Goal: Task Accomplishment & Management: Complete application form

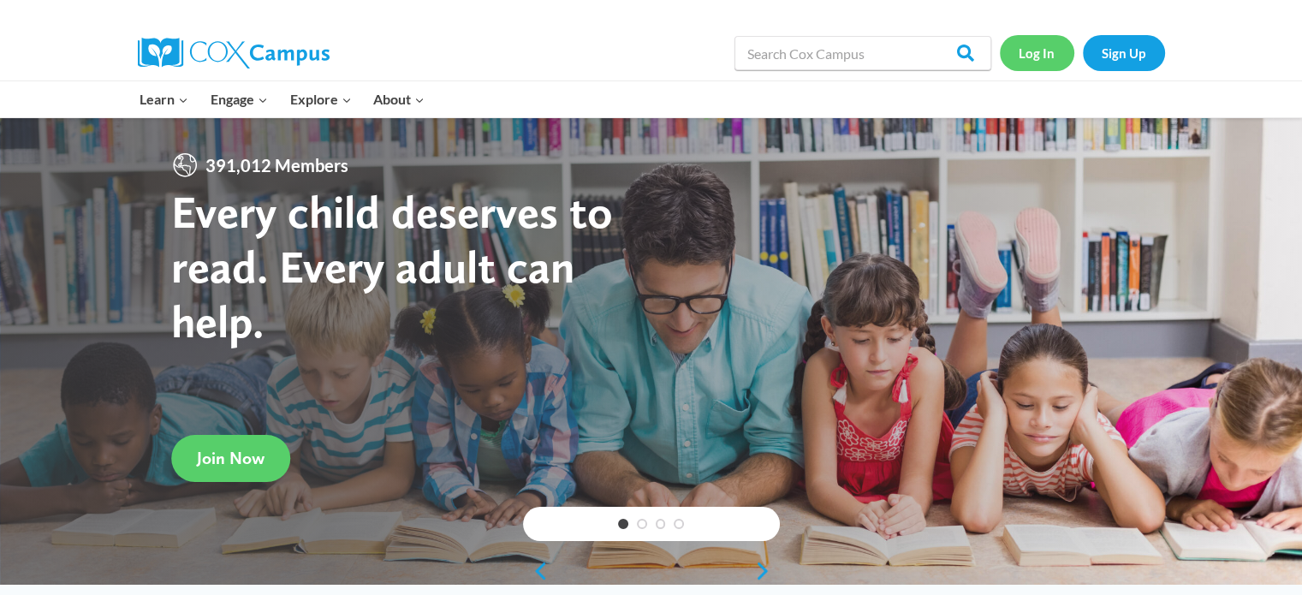
click at [1046, 54] on link "Log In" at bounding box center [1036, 52] width 74 height 35
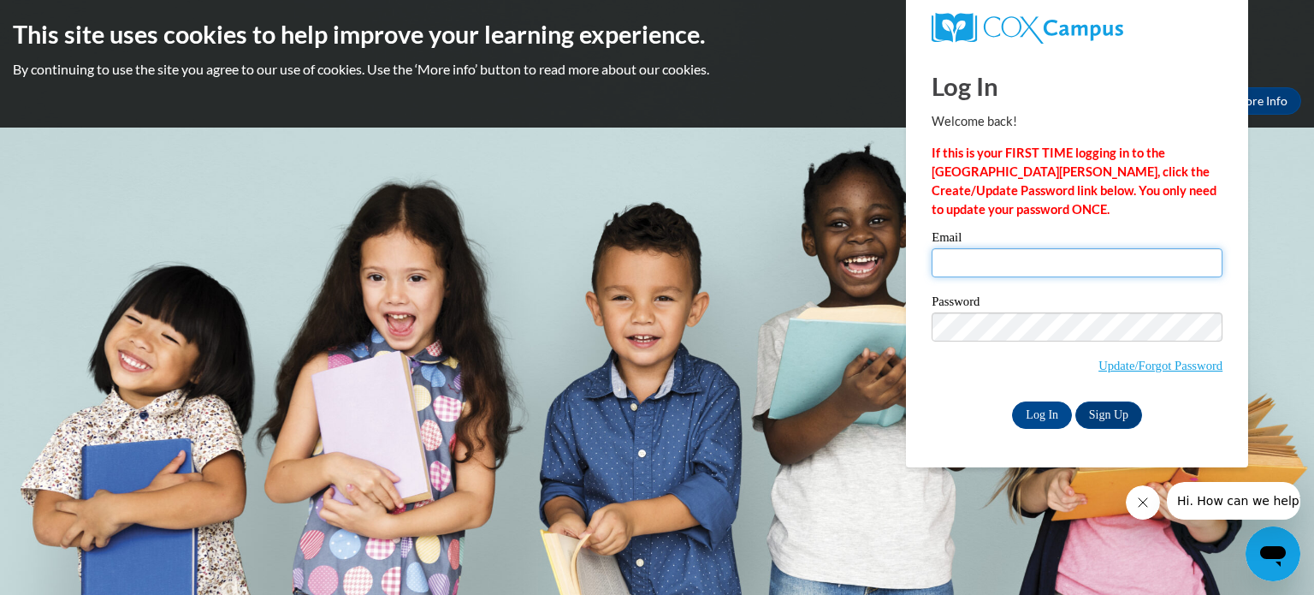
click at [993, 273] on input "Email" at bounding box center [1077, 262] width 291 height 29
type input "[EMAIL_ADDRESS][DOMAIN_NAME]"
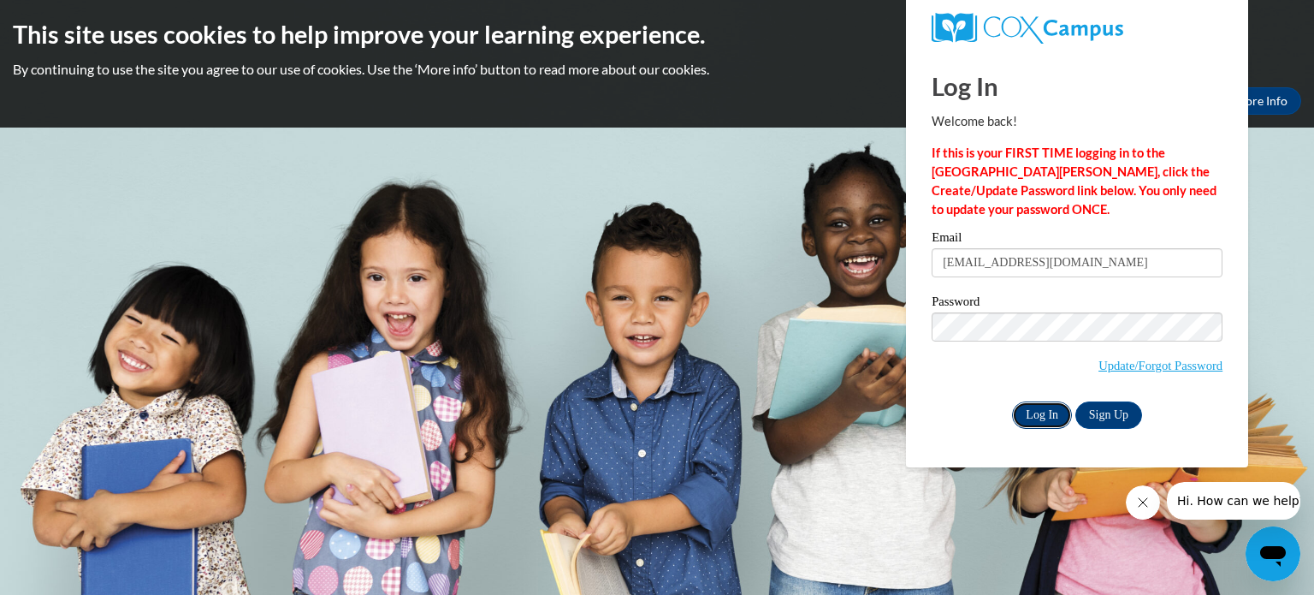
click at [1043, 415] on input "Log In" at bounding box center [1042, 414] width 60 height 27
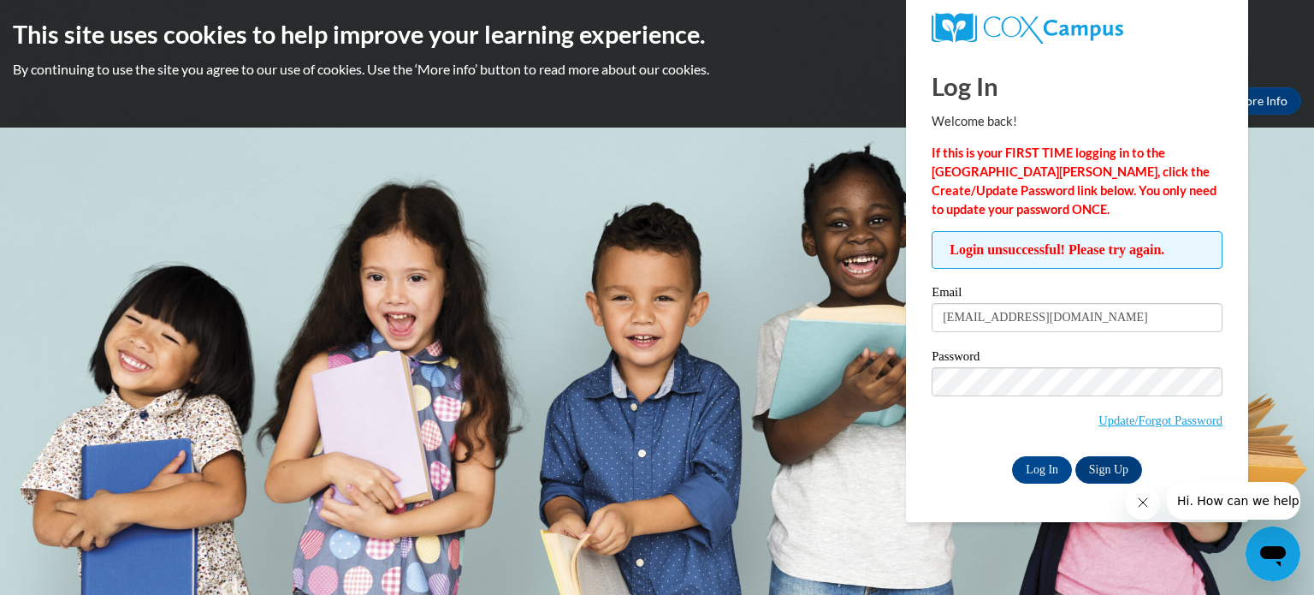
click at [755, 97] on div "Okay More Info" at bounding box center [657, 100] width 1289 height 27
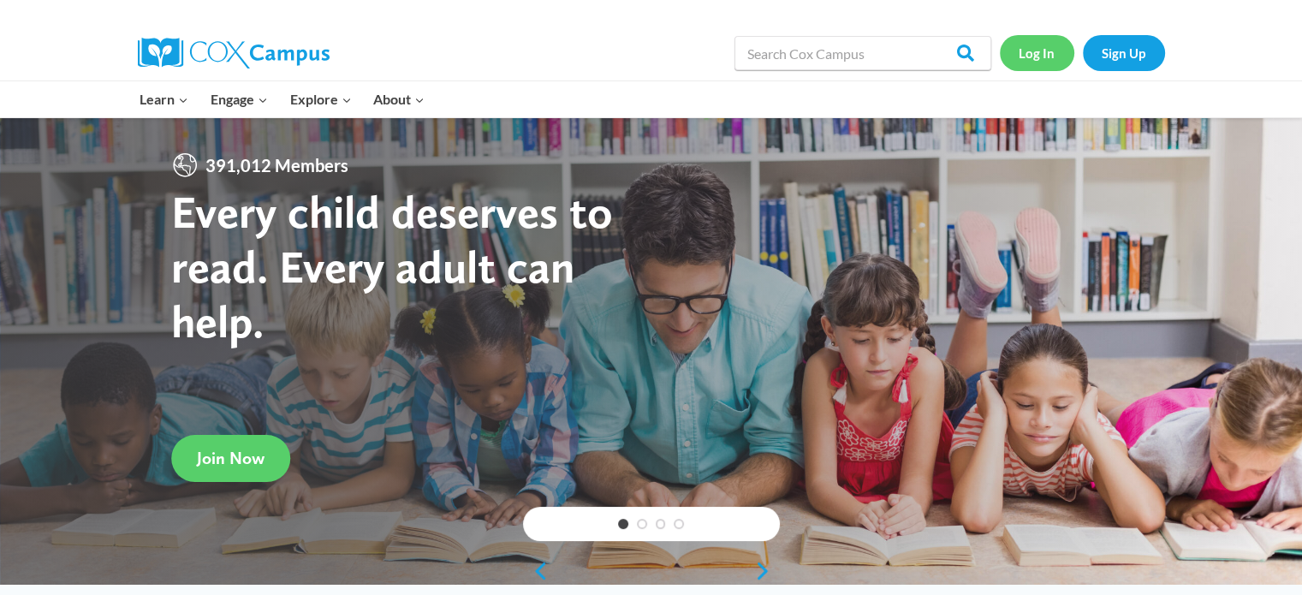
click at [1041, 62] on link "Log In" at bounding box center [1036, 52] width 74 height 35
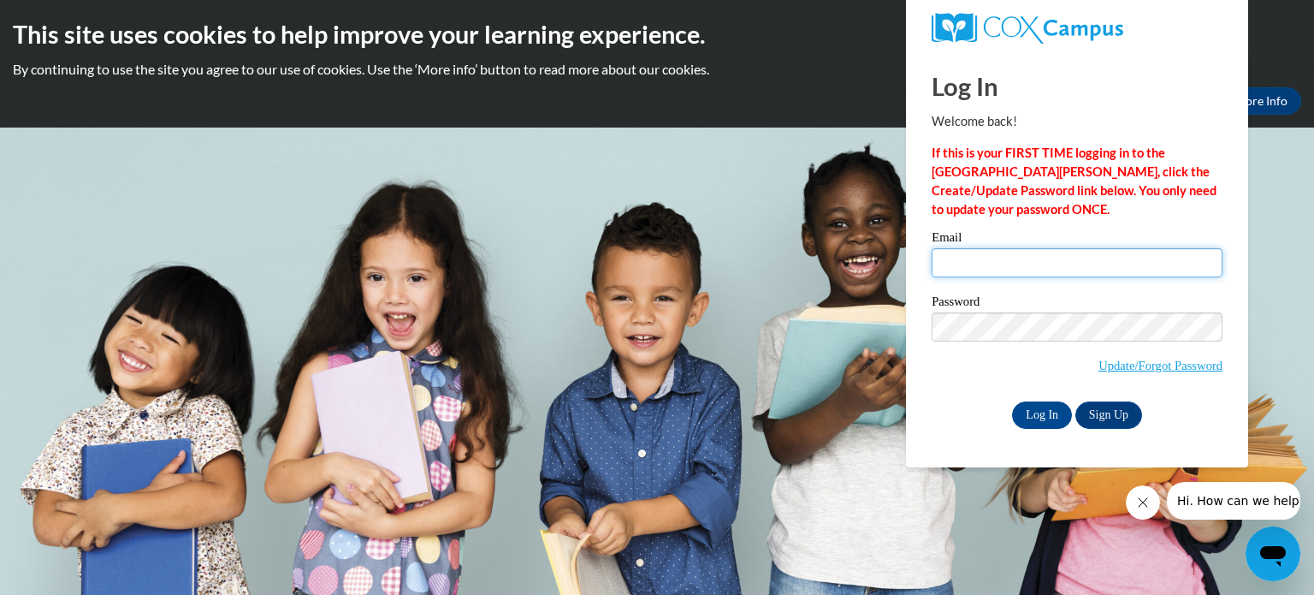
click at [999, 269] on input "Email" at bounding box center [1077, 262] width 291 height 29
type input "jejohnso@kusd.edu"
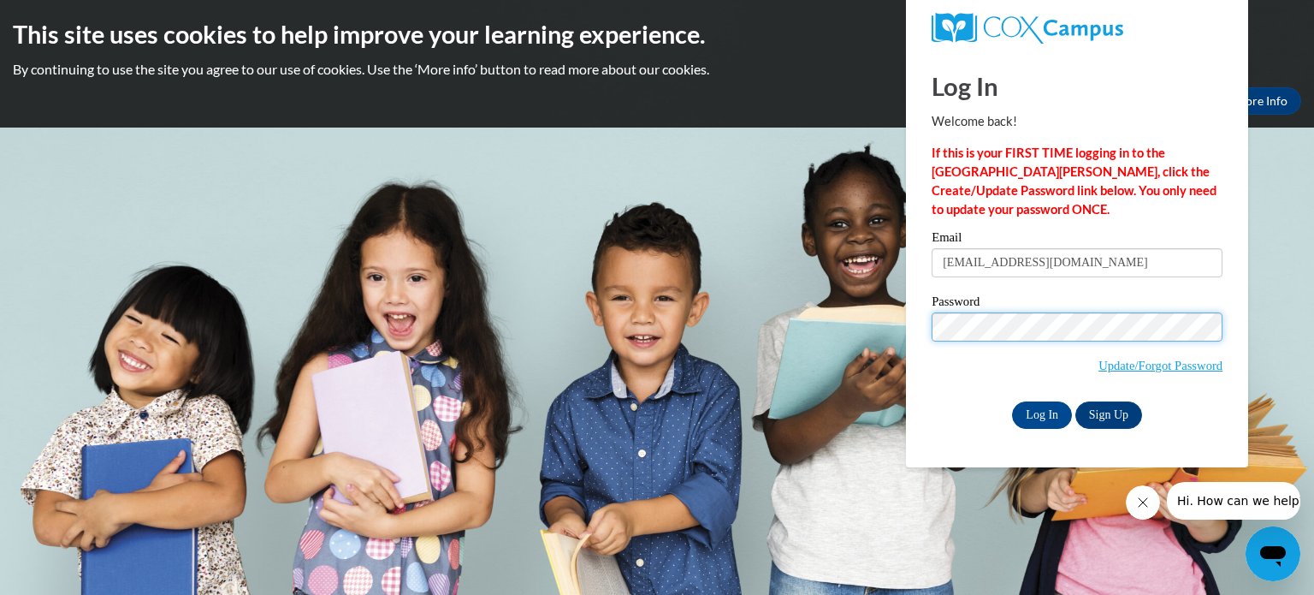
click at [910, 325] on div "Log In Welcome back! If this is your FIRST TIME logging in to the NEW Cox Campu…" at bounding box center [1077, 259] width 368 height 416
click at [1012, 401] on input "Log In" at bounding box center [1042, 414] width 60 height 27
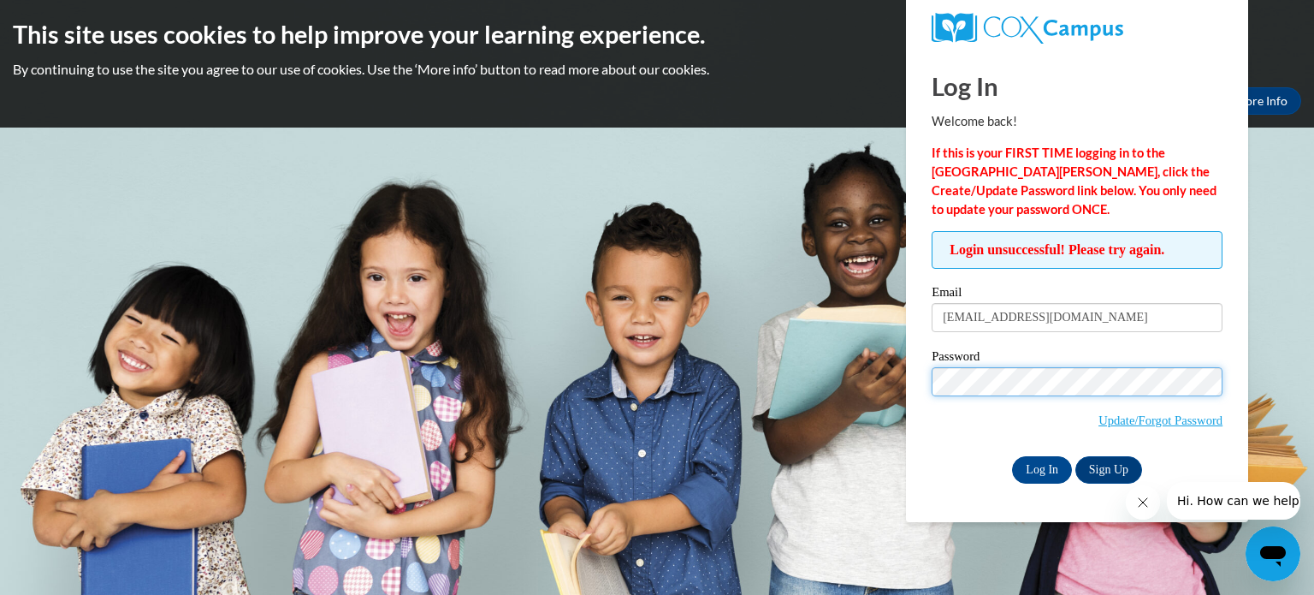
click at [1012, 456] on input "Log In" at bounding box center [1042, 469] width 60 height 27
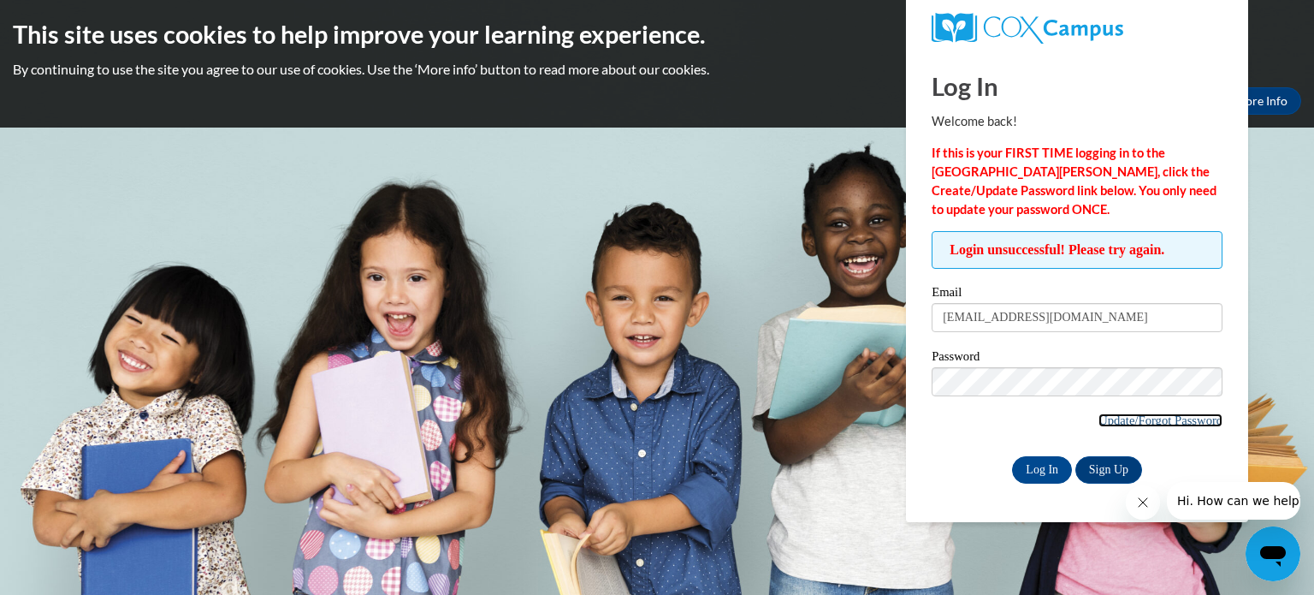
click at [1160, 422] on link "Update/Forgot Password" at bounding box center [1161, 420] width 124 height 14
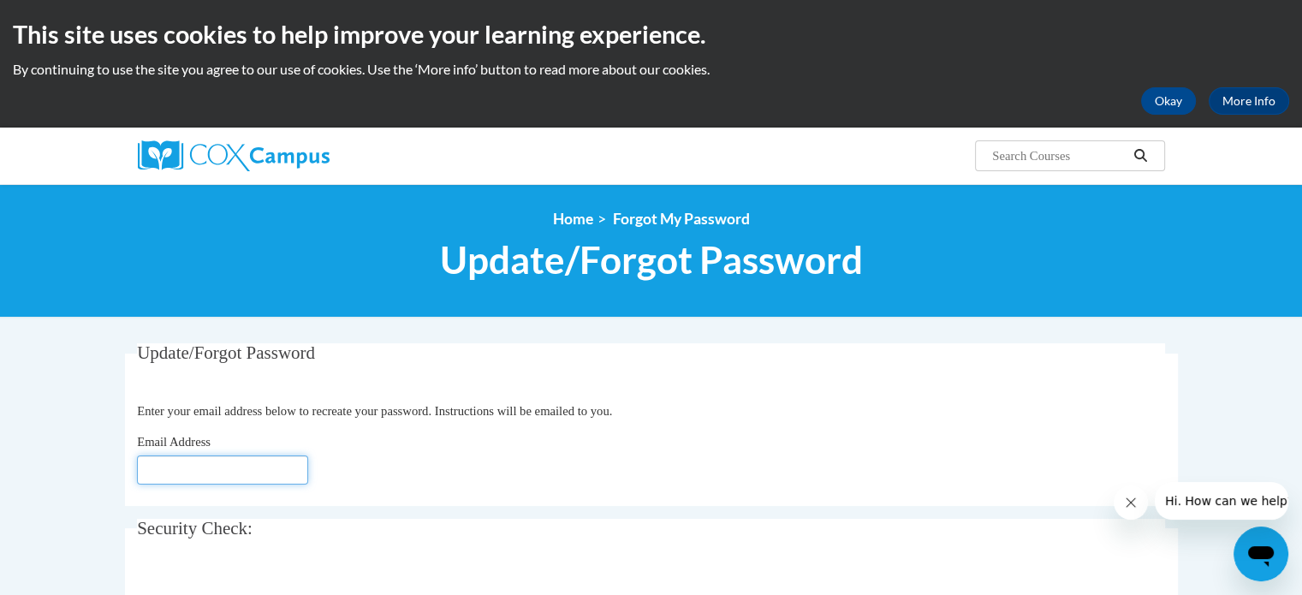
click at [152, 482] on input "Email Address" at bounding box center [222, 469] width 171 height 29
type input "[EMAIL_ADDRESS][DOMAIN_NAME]"
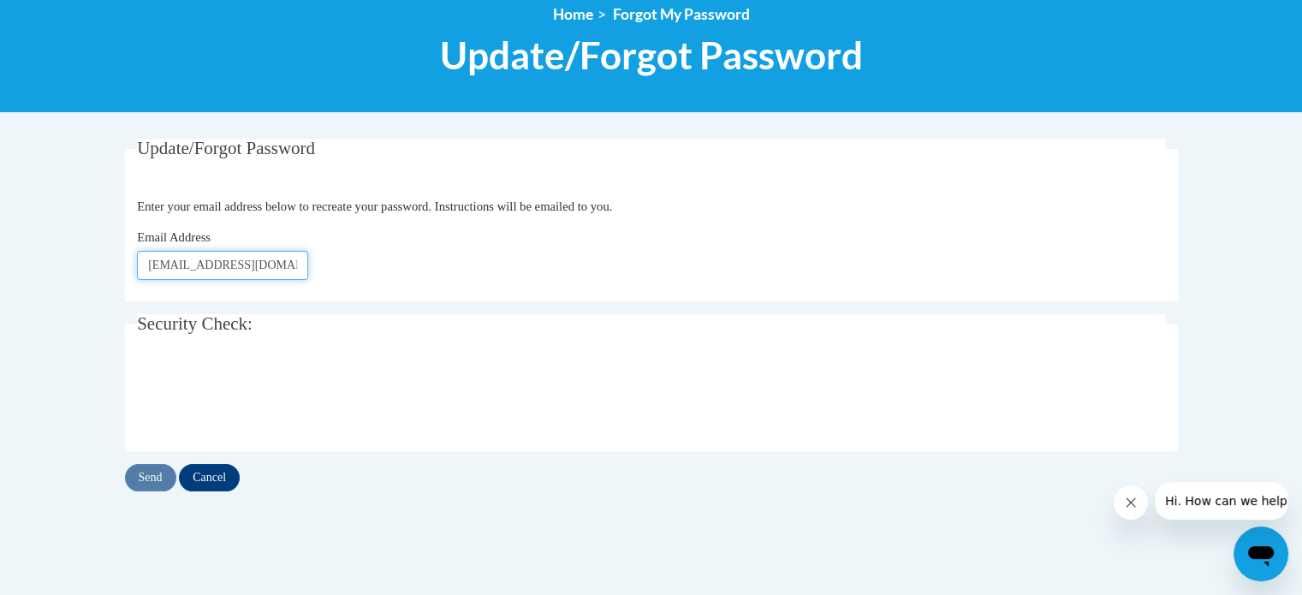
scroll to position [226, 0]
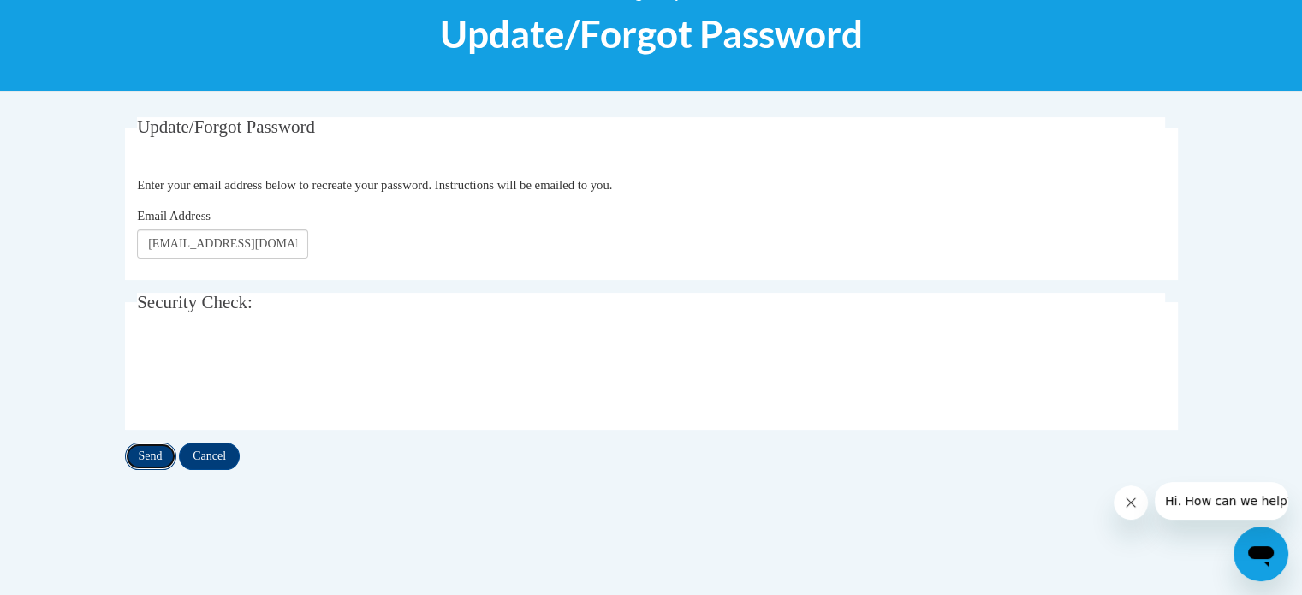
click at [157, 448] on input "Send" at bounding box center [150, 455] width 51 height 27
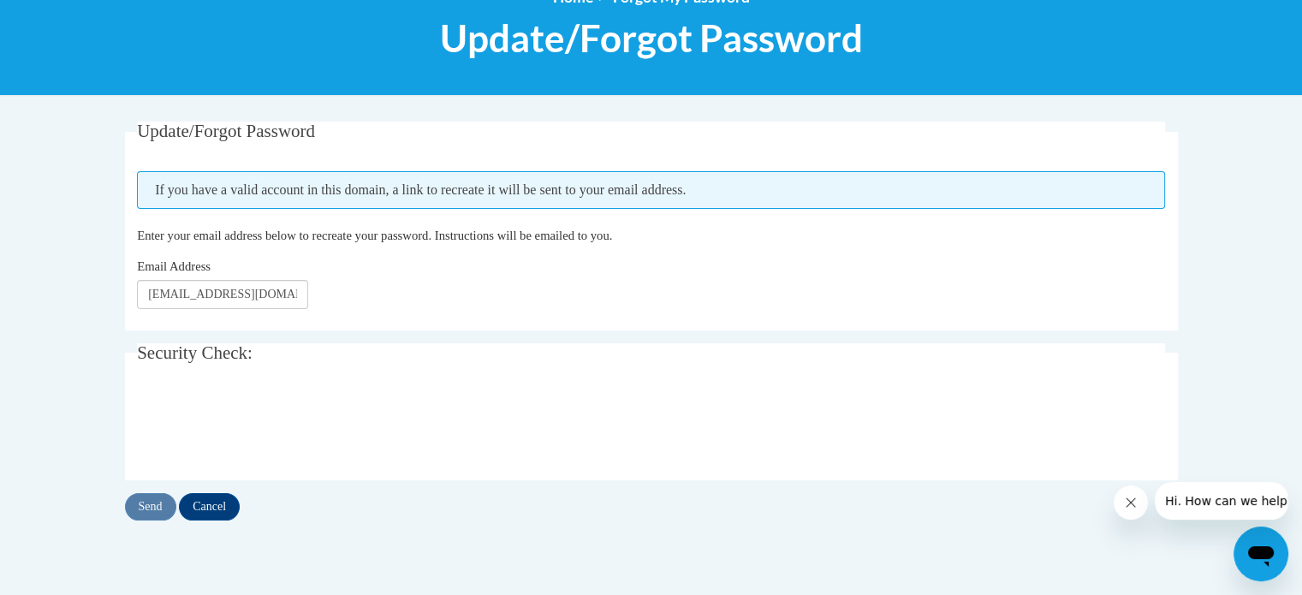
scroll to position [222, 0]
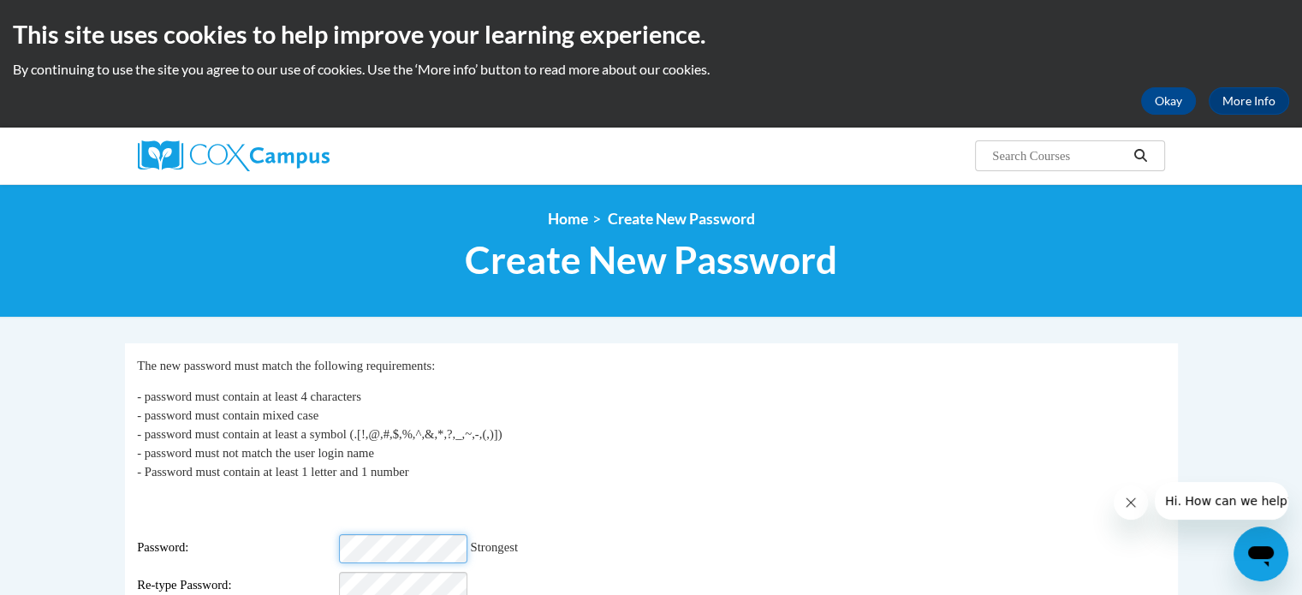
scroll to position [86, 0]
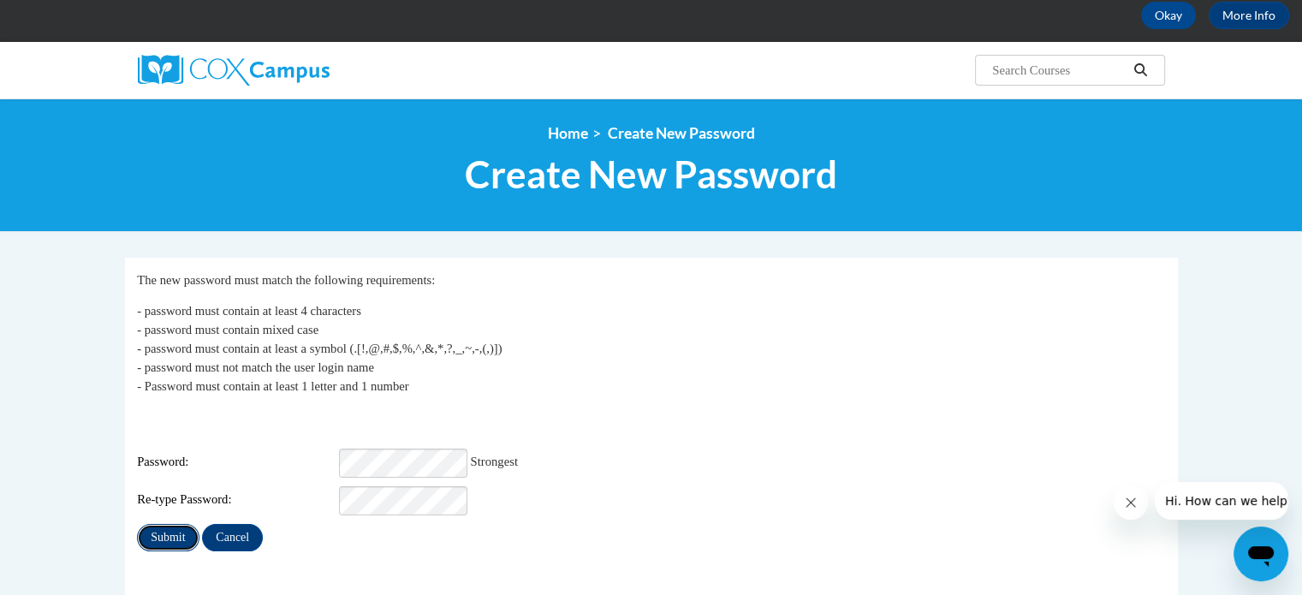
click at [182, 530] on input "Submit" at bounding box center [168, 537] width 62 height 27
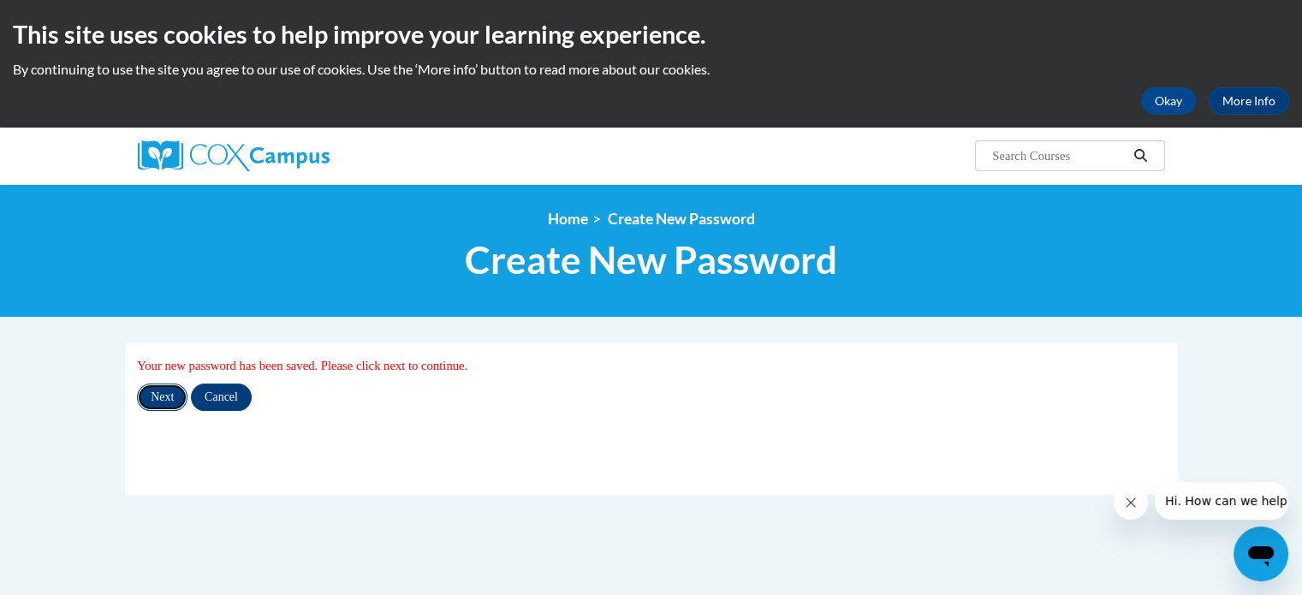
click at [167, 389] on input "Next" at bounding box center [162, 396] width 50 height 27
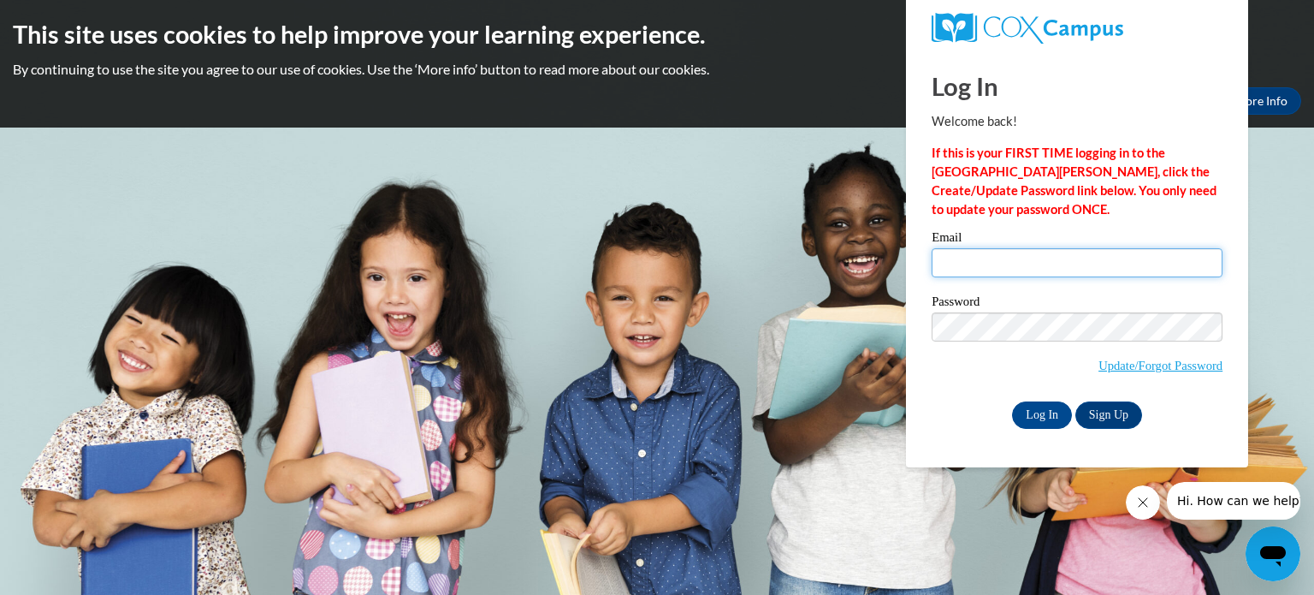
click at [968, 273] on input "Email" at bounding box center [1077, 262] width 291 height 29
type input "jejohnso@kusd.edu"
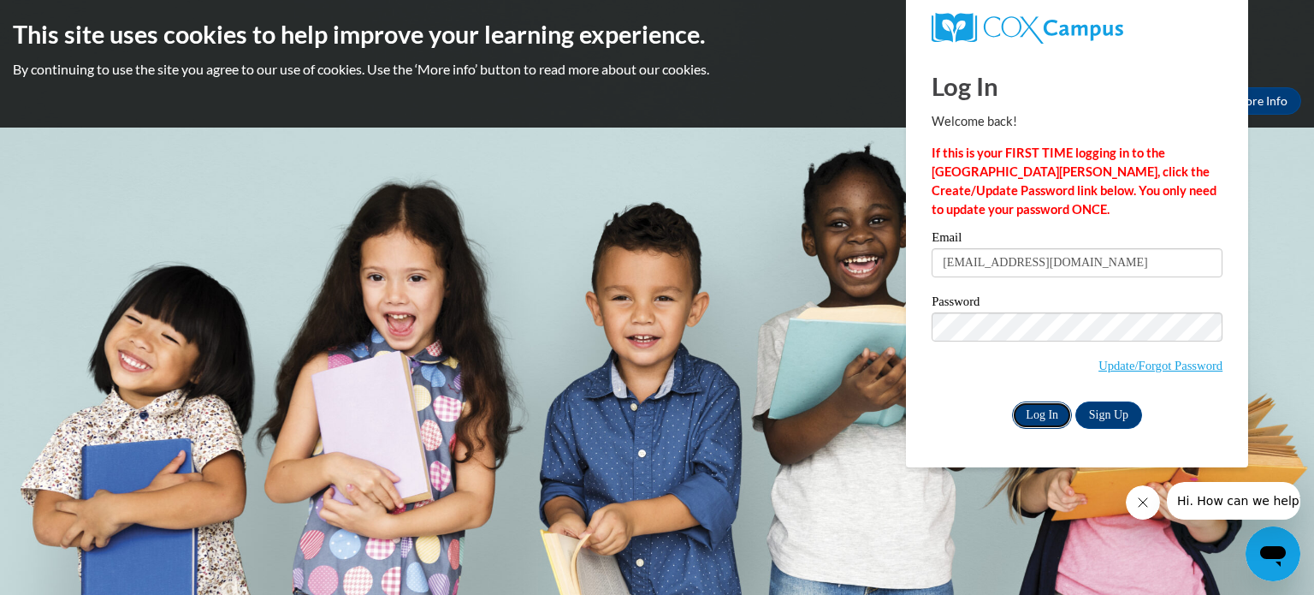
click at [1023, 410] on input "Log In" at bounding box center [1042, 414] width 60 height 27
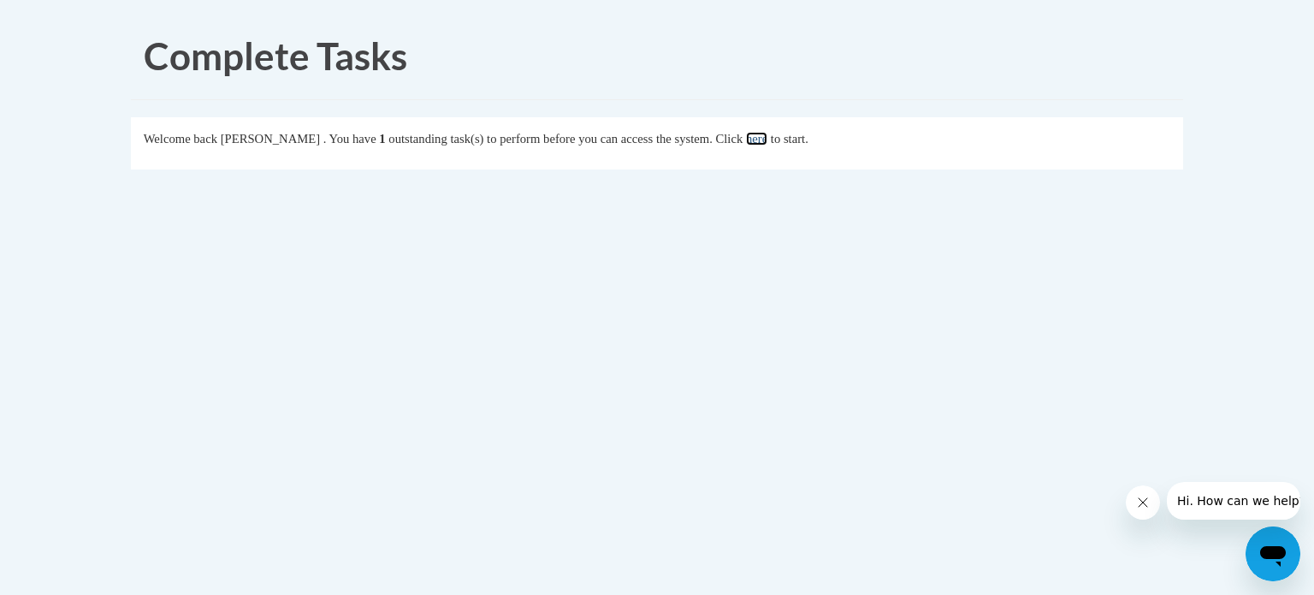
click at [768, 139] on link "here" at bounding box center [756, 139] width 21 height 14
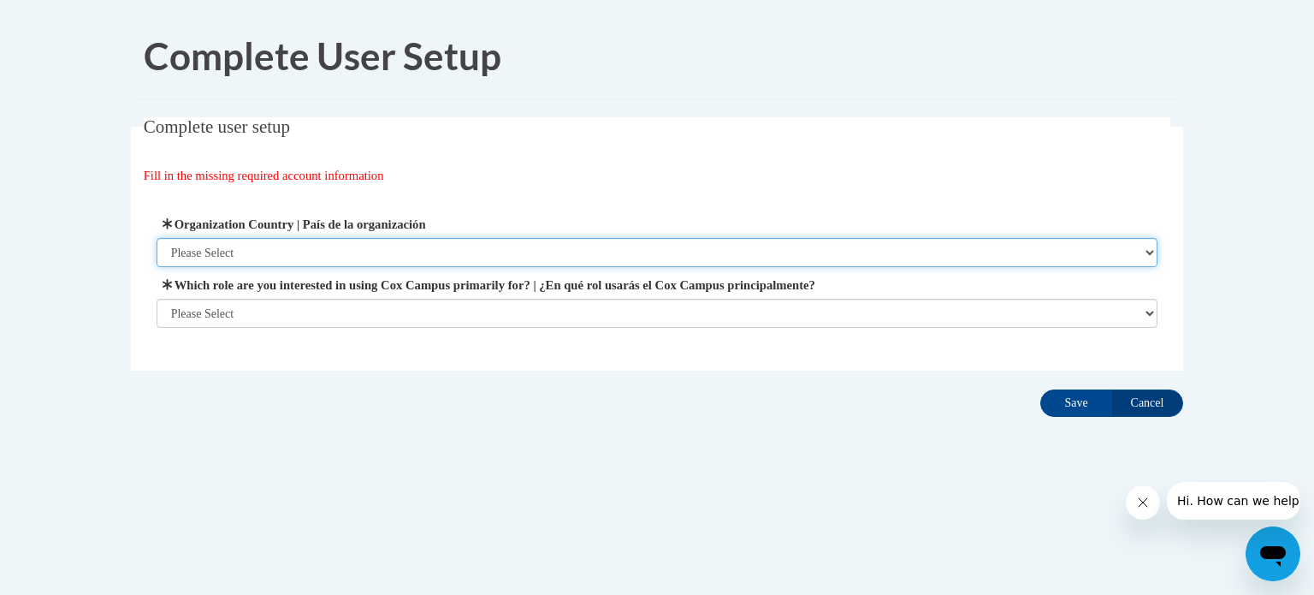
click at [218, 249] on select "Please Select United States | Estados Unidos Outside of the United States | Fue…" at bounding box center [658, 252] width 1002 height 29
select select "ad49bcad-a171-4b2e-b99c-48b446064914"
click at [157, 238] on select "Please Select United States | Estados Unidos Outside of the United States | Fue…" at bounding box center [658, 252] width 1002 height 29
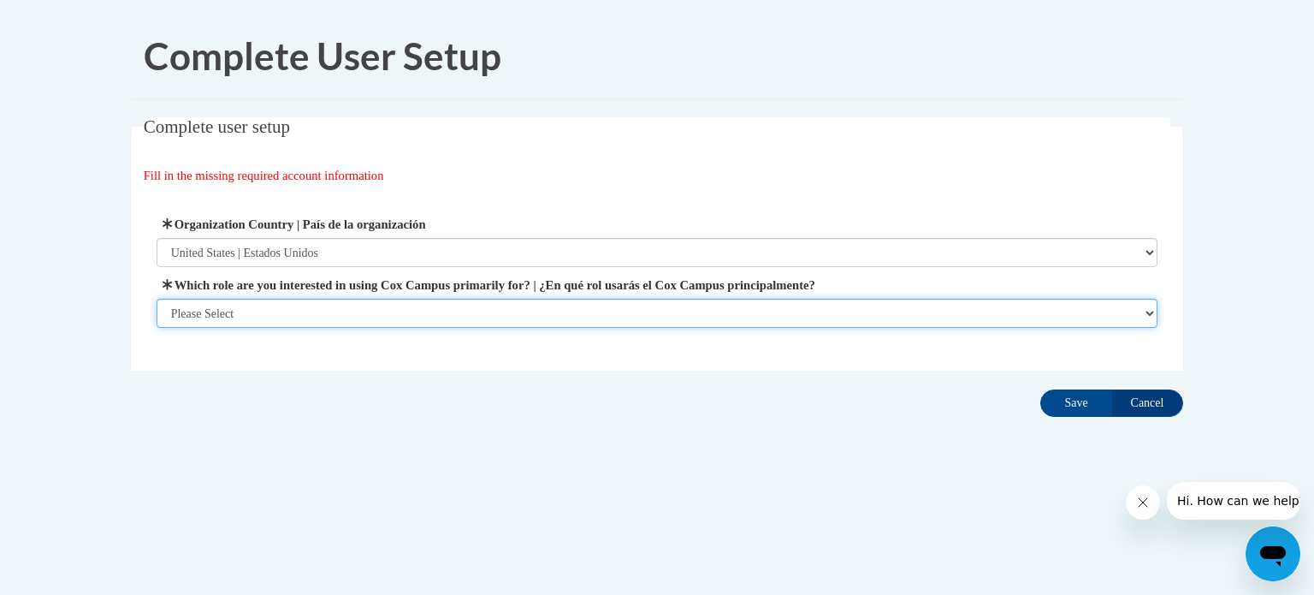
click at [211, 314] on select "Please Select College/University | Colegio/Universidad Community/Nonprofit Part…" at bounding box center [658, 313] width 1002 height 29
select select "fbf2d438-af2f-41f8-98f1-81c410e29de3"
click at [157, 328] on select "Please Select College/University | Colegio/Universidad Community/Nonprofit Part…" at bounding box center [658, 313] width 1002 height 29
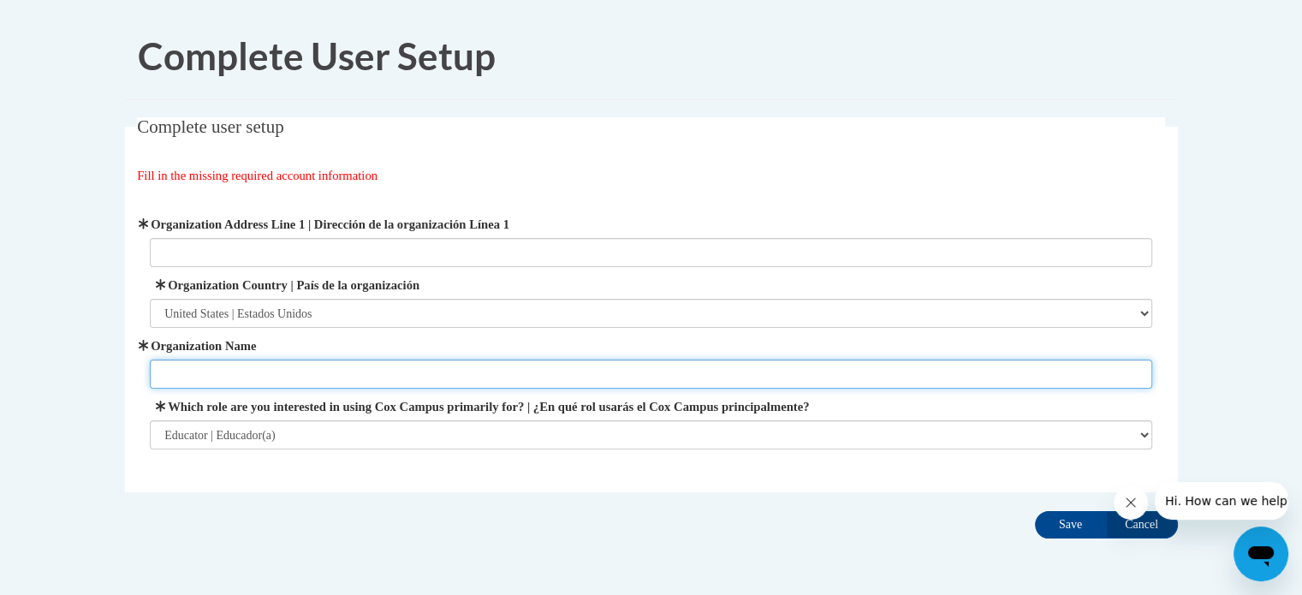
click at [194, 374] on input "Organization Name" at bounding box center [651, 373] width 1002 height 29
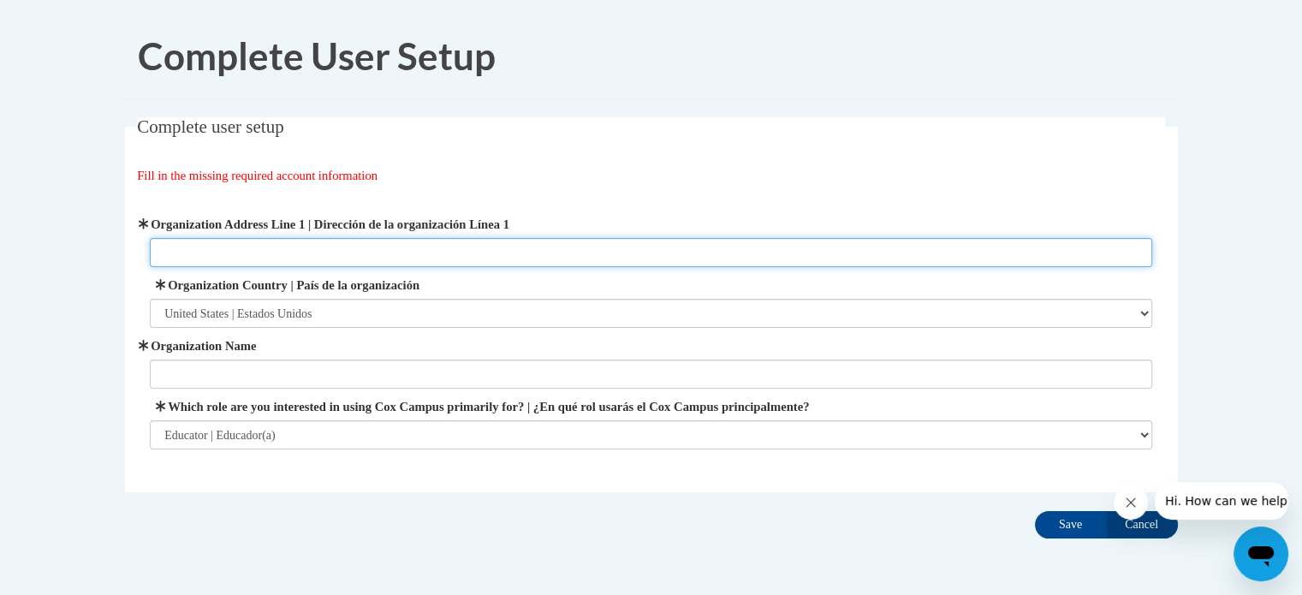
click at [233, 249] on input "Organization Address Line 1 | Dirección de la organización Línea 1" at bounding box center [651, 252] width 1002 height 29
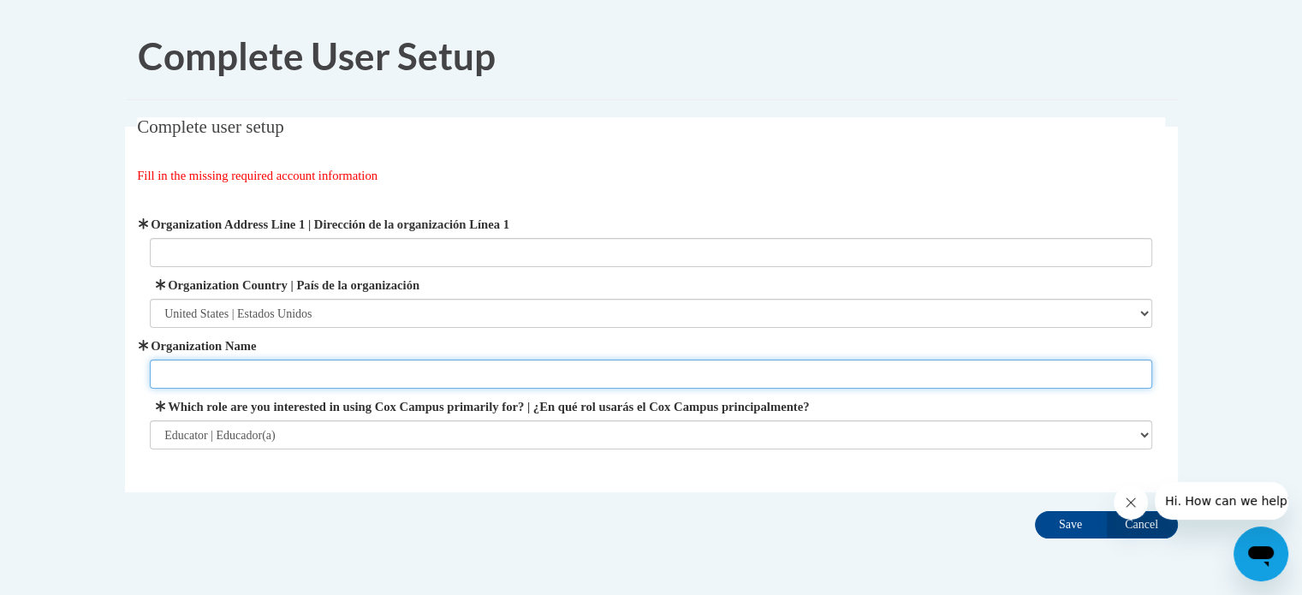
click at [195, 380] on input "Organization Name" at bounding box center [651, 373] width 1002 height 29
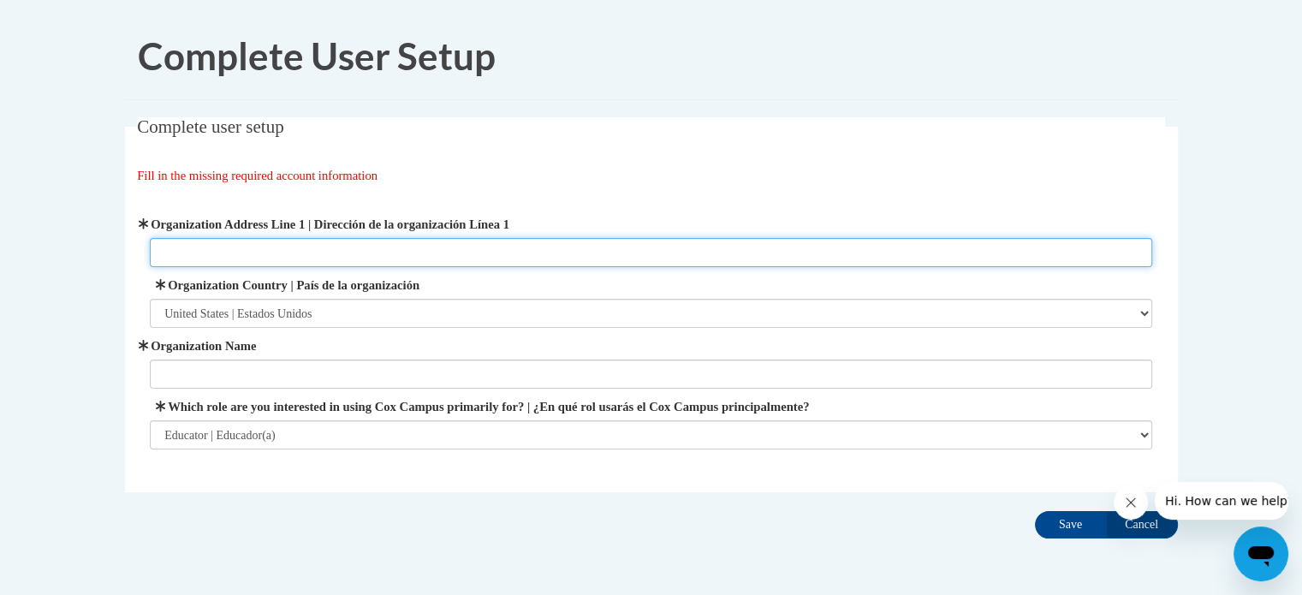
click at [193, 253] on input "Organization Address Line 1 | Dirección de la organización Línea 1" at bounding box center [651, 252] width 1002 height 29
type input "10717 47th Avenue"
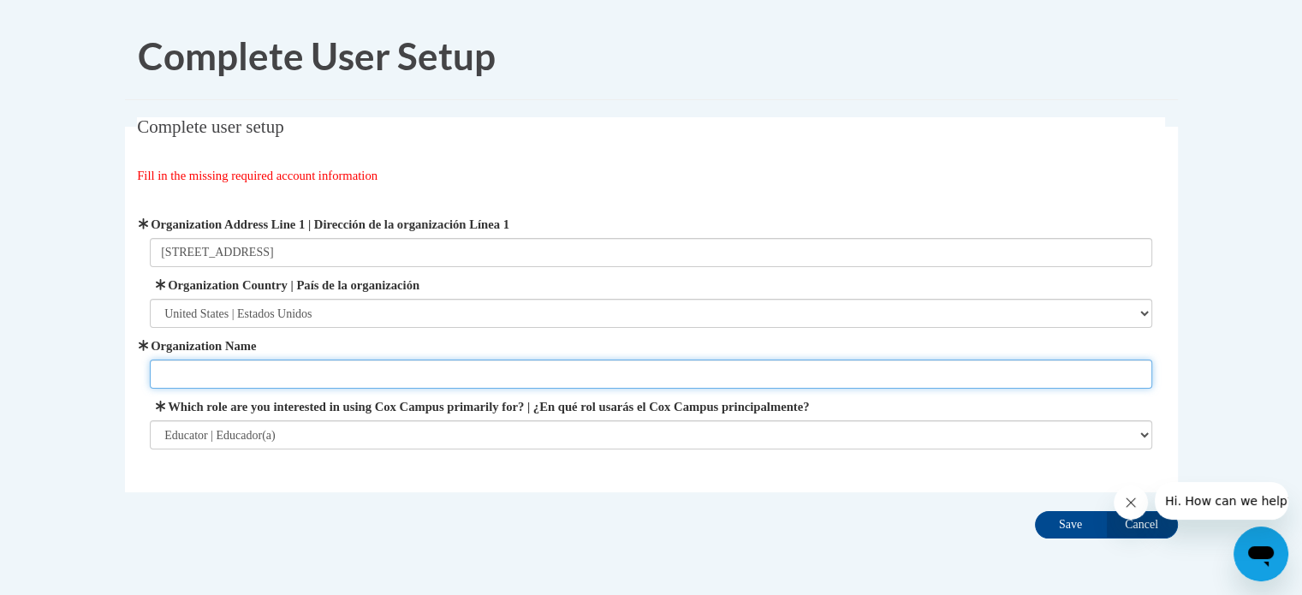
click at [187, 381] on input "Organization Name" at bounding box center [651, 373] width 1002 height 29
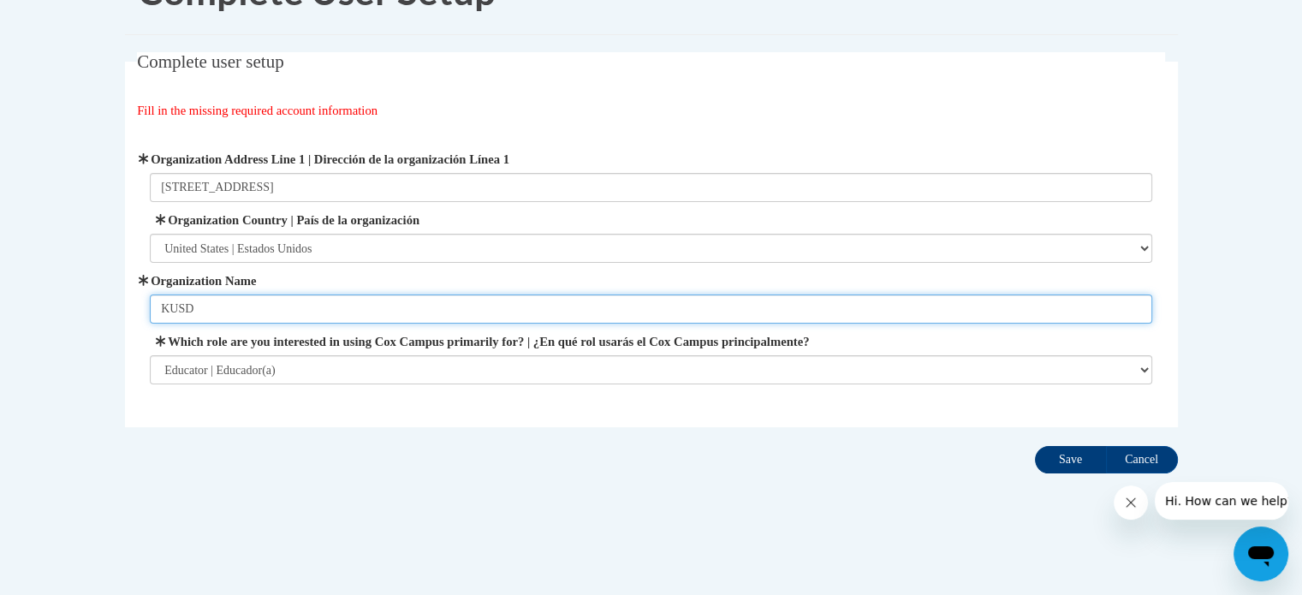
type input "KUSD"
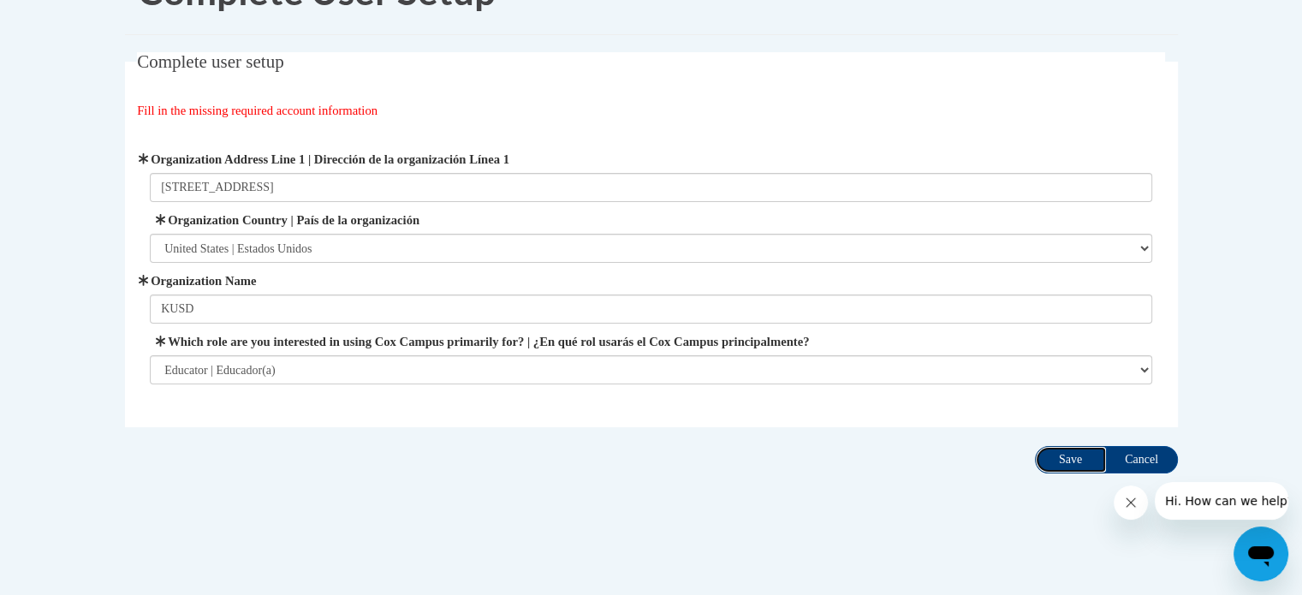
click at [1061, 465] on input "Save" at bounding box center [1071, 459] width 72 height 27
